Goal: Information Seeking & Learning: Learn about a topic

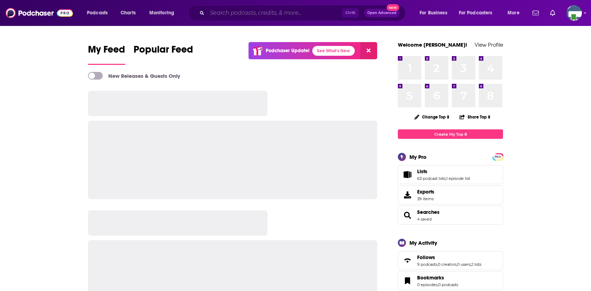
click at [216, 13] on input "Search podcasts, credits, & more..." at bounding box center [274, 12] width 135 height 11
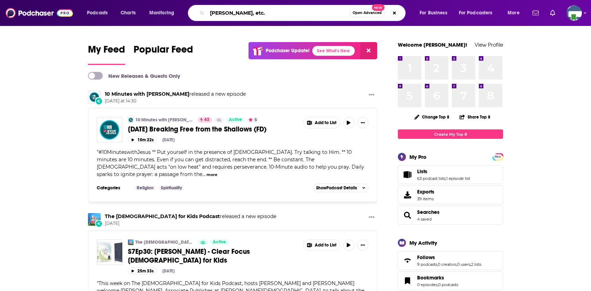
type input "[PERSON_NAME], etc."
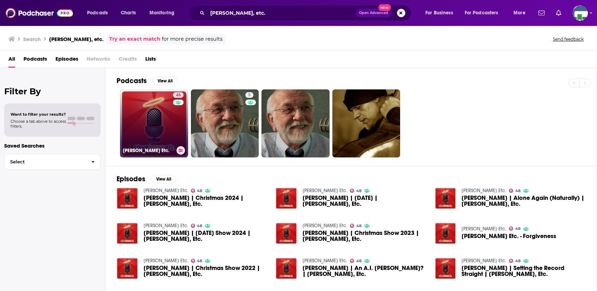
click at [153, 115] on link "48 [PERSON_NAME] Etc." at bounding box center [154, 123] width 68 height 68
